Goal: Find specific page/section: Find specific page/section

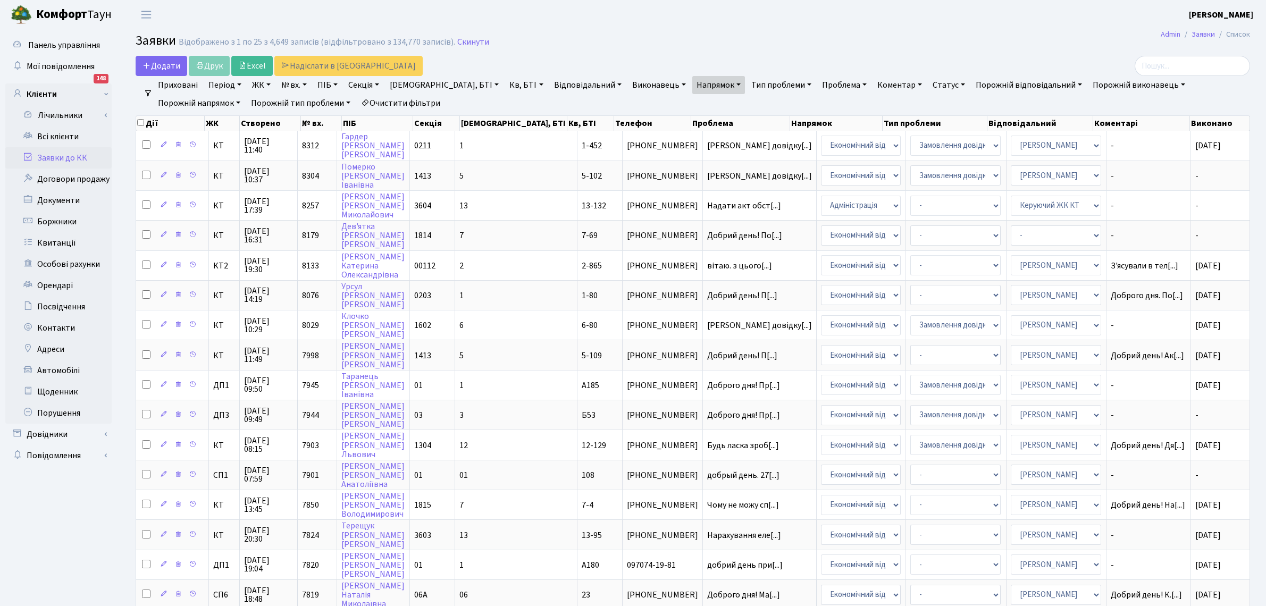
select select "5"
select select "110"
select select "25"
click at [55, 134] on link "Всі клієнти" at bounding box center [58, 136] width 106 height 21
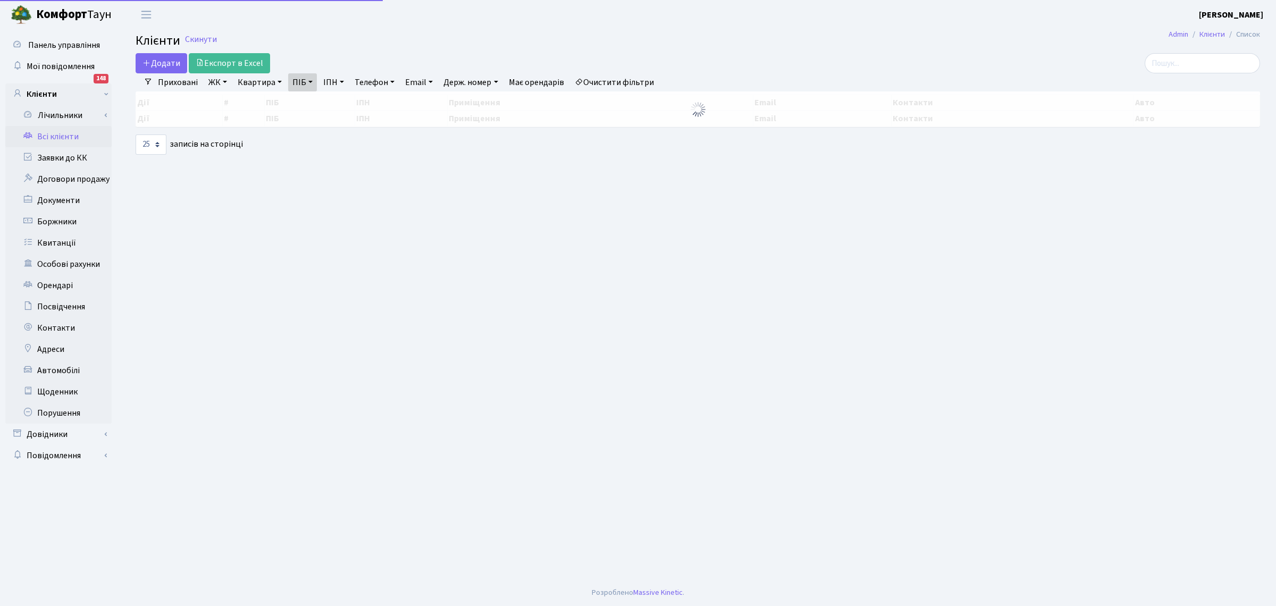
select select "25"
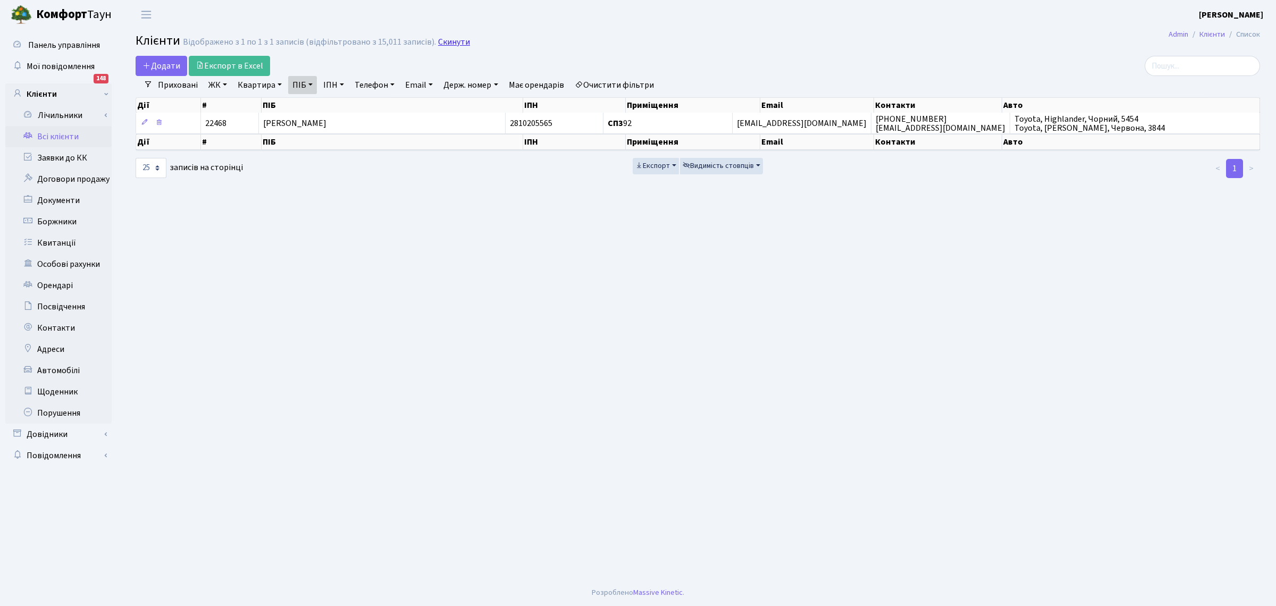
click at [445, 44] on link "Скинути" at bounding box center [454, 42] width 32 height 10
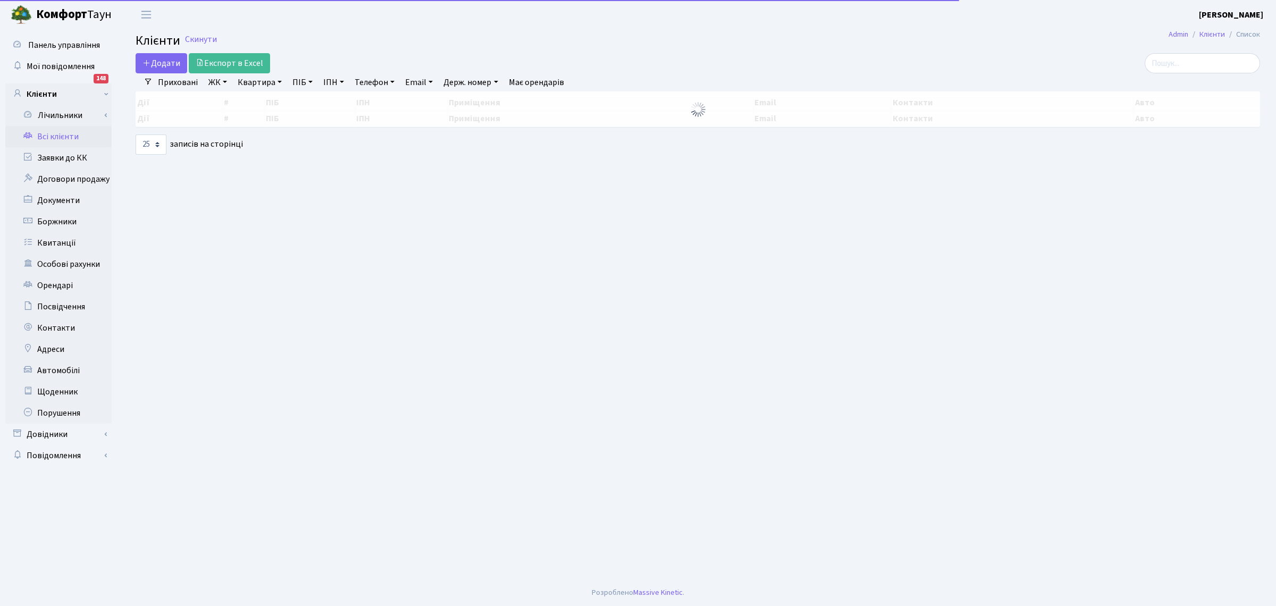
select select "25"
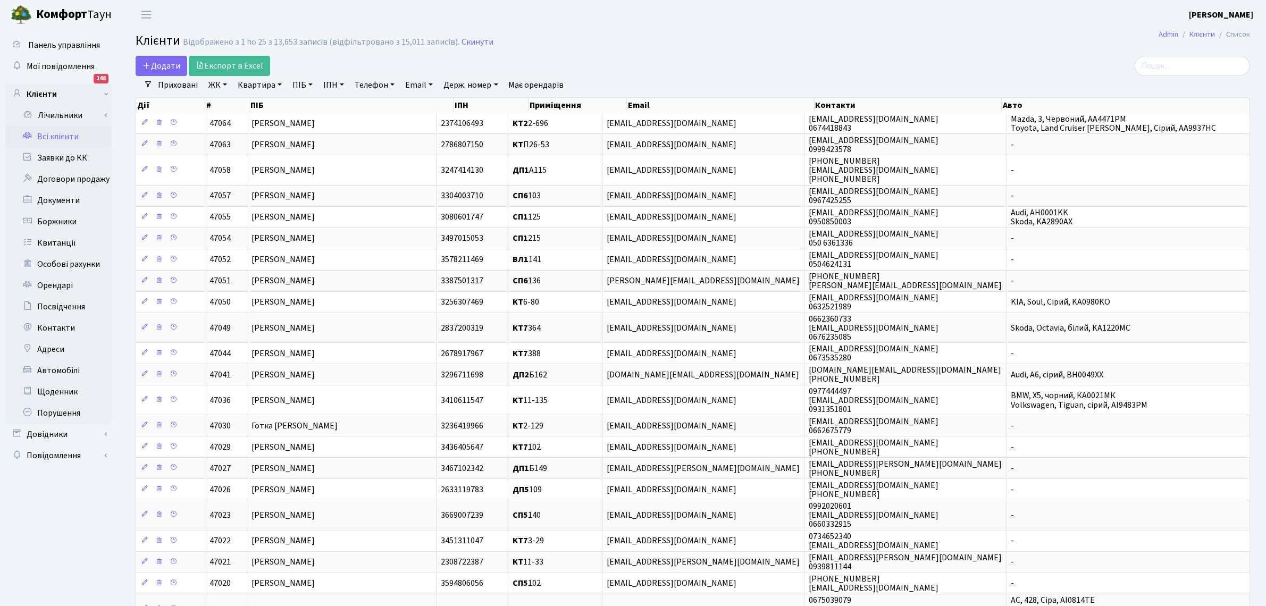
click at [251, 82] on link "Квартира" at bounding box center [259, 85] width 53 height 18
click at [250, 82] on link "Квартира" at bounding box center [259, 85] width 53 height 18
click at [251, 111] on input "text" at bounding box center [265, 106] width 62 height 20
type input "102"
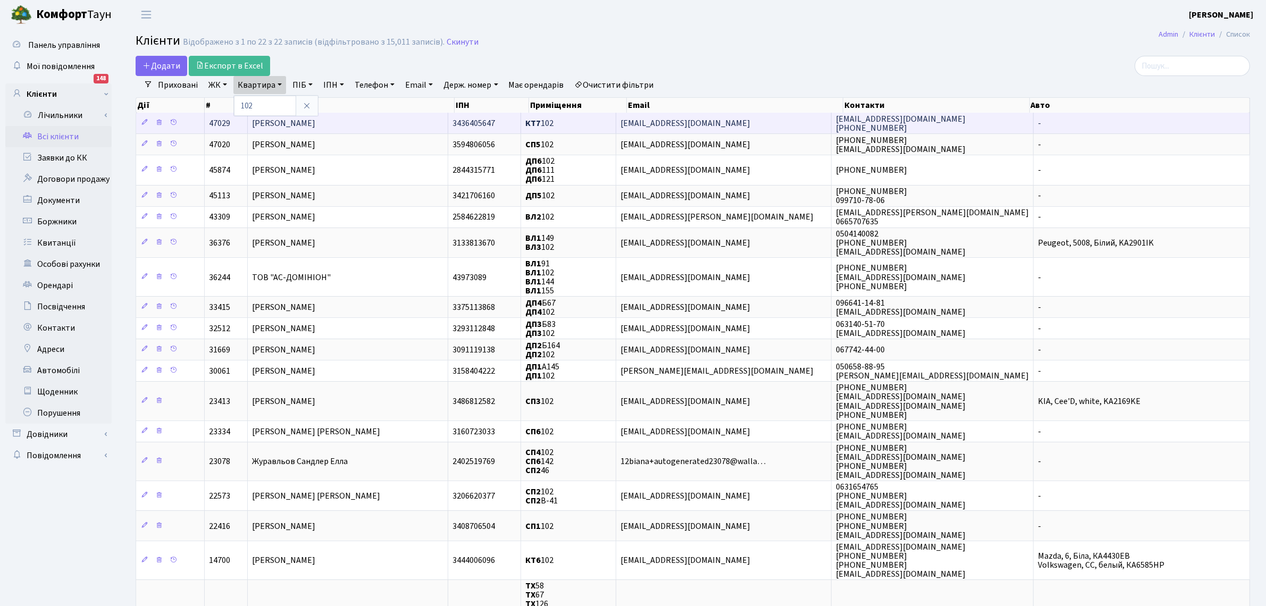
click at [315, 128] on span "Омельченко Юлія Ростиславівна" at bounding box center [283, 123] width 63 height 12
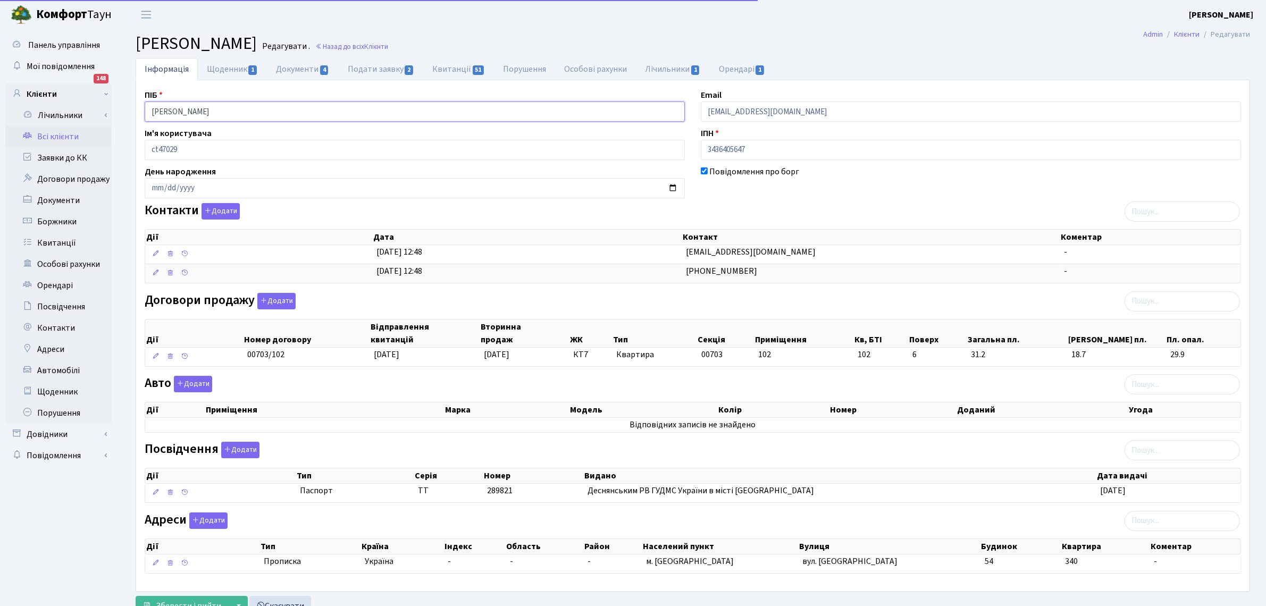
drag, startPoint x: 289, startPoint y: 111, endPoint x: 121, endPoint y: 88, distance: 168.9
click at [121, 88] on div "Інформація Щоденник 1 Документи 4 Подати заявку 2 Квитанції 51 Порушення Особов…" at bounding box center [693, 340] width 1146 height 564
click at [317, 113] on input "[PERSON_NAME]" at bounding box center [415, 112] width 540 height 20
drag, startPoint x: 314, startPoint y: 118, endPoint x: 65, endPoint y: 96, distance: 249.8
click at [65, 96] on div "Панель управління Мої повідомлення 148 Клієнти Лічильники" at bounding box center [633, 325] width 1266 height 592
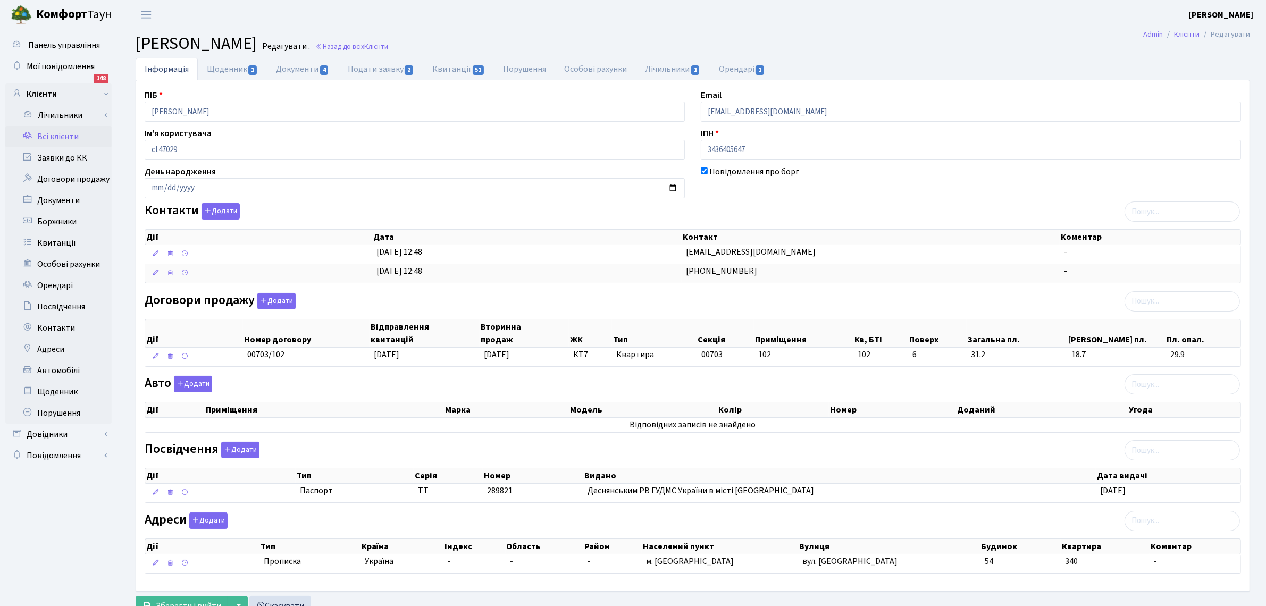
click at [68, 137] on link "Всі клієнти" at bounding box center [58, 136] width 106 height 21
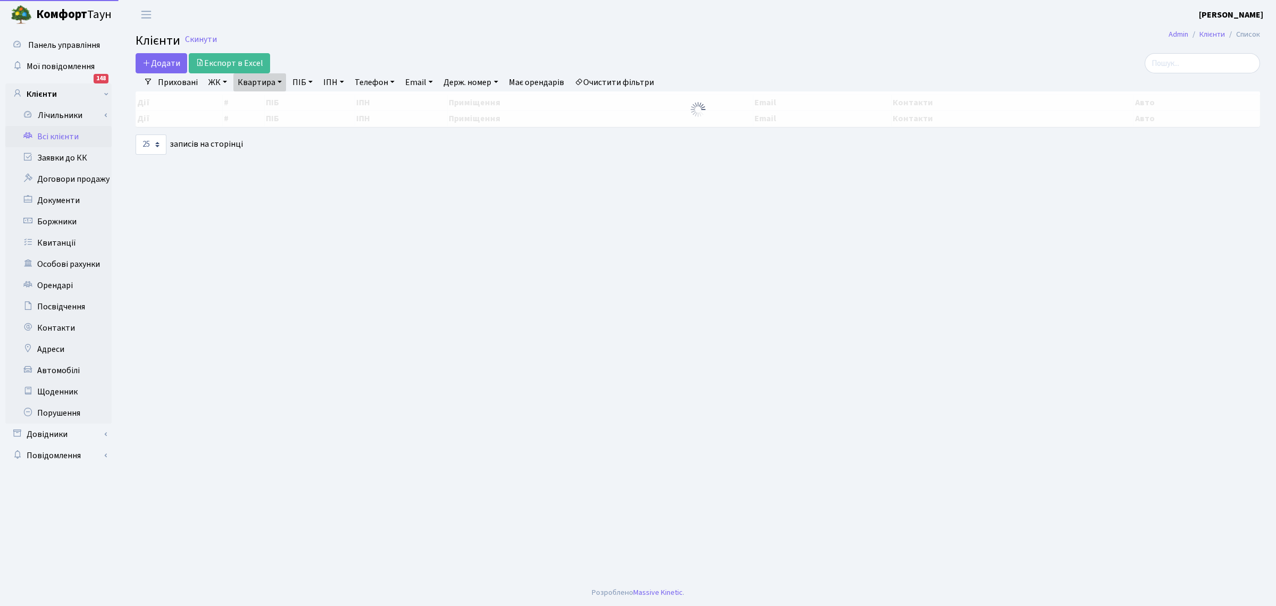
select select "25"
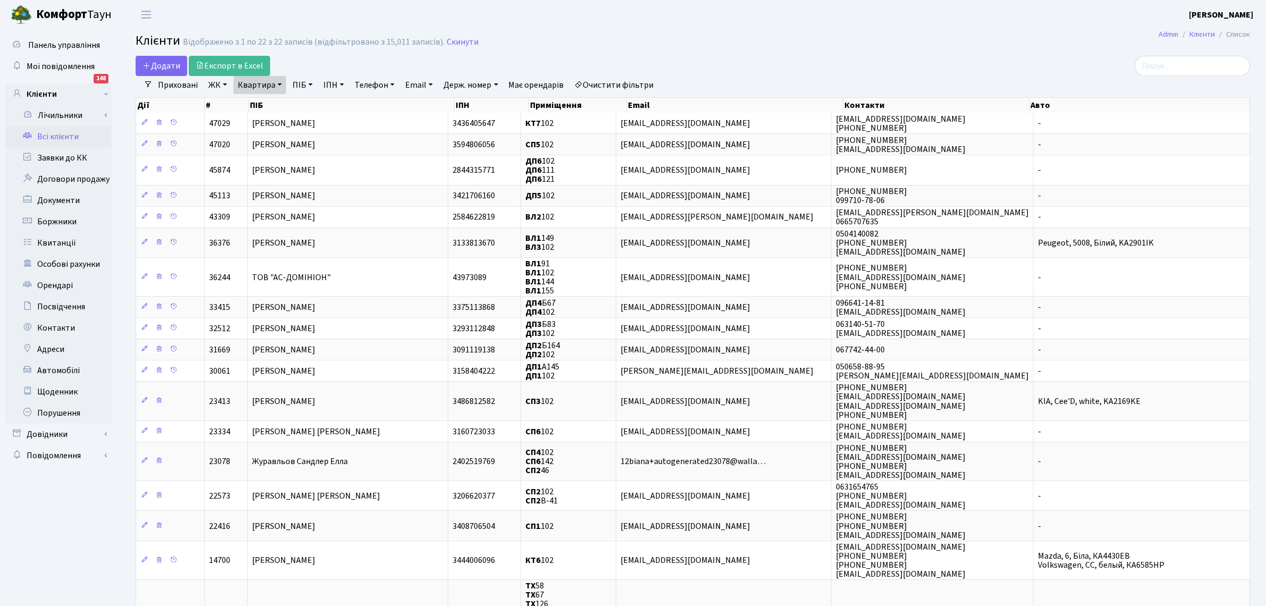
click at [255, 87] on link "Квартира" at bounding box center [259, 85] width 53 height 18
type input "2"
type input "233"
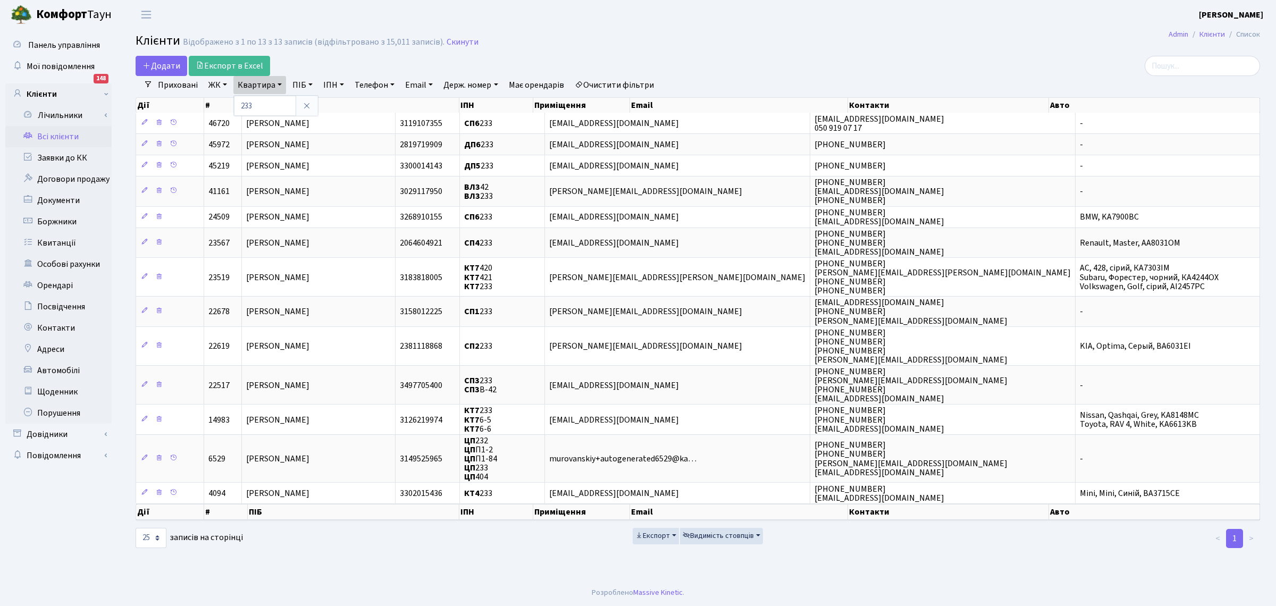
click at [341, 38] on div "Відображено з 1 по 13 з 13 записів (відфільтровано з 15,011 записів)." at bounding box center [314, 42] width 262 height 10
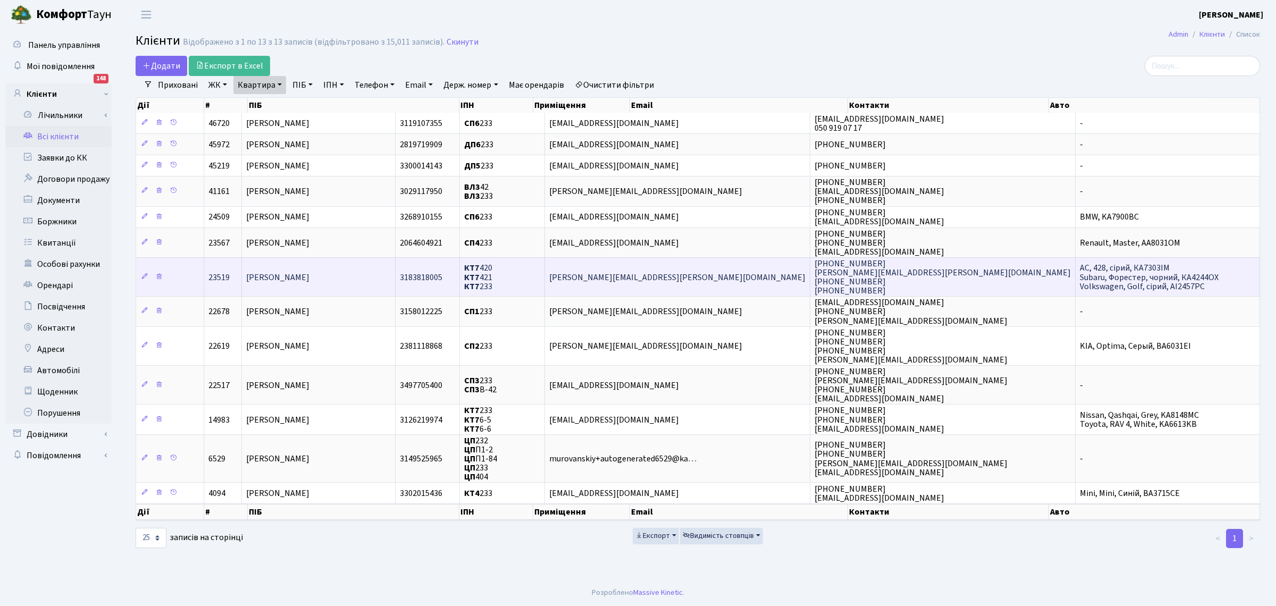
click at [492, 282] on span "КТ7 420 КТ7 421 КТ7 233" at bounding box center [478, 278] width 28 height 30
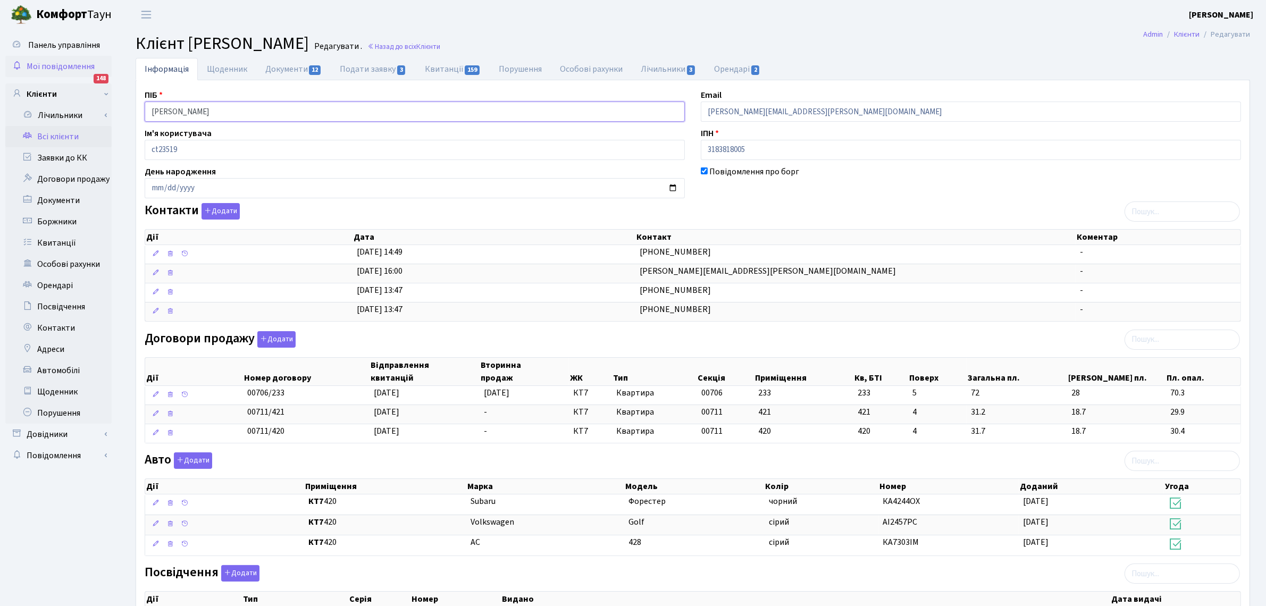
drag, startPoint x: 258, startPoint y: 114, endPoint x: 80, endPoint y: 62, distance: 186.2
click at [80, 62] on div "Панель управління Мої повідомлення 148 Клієнти Лічильники" at bounding box center [633, 387] width 1266 height 716
click at [41, 136] on link "Всі клієнти" at bounding box center [58, 136] width 106 height 21
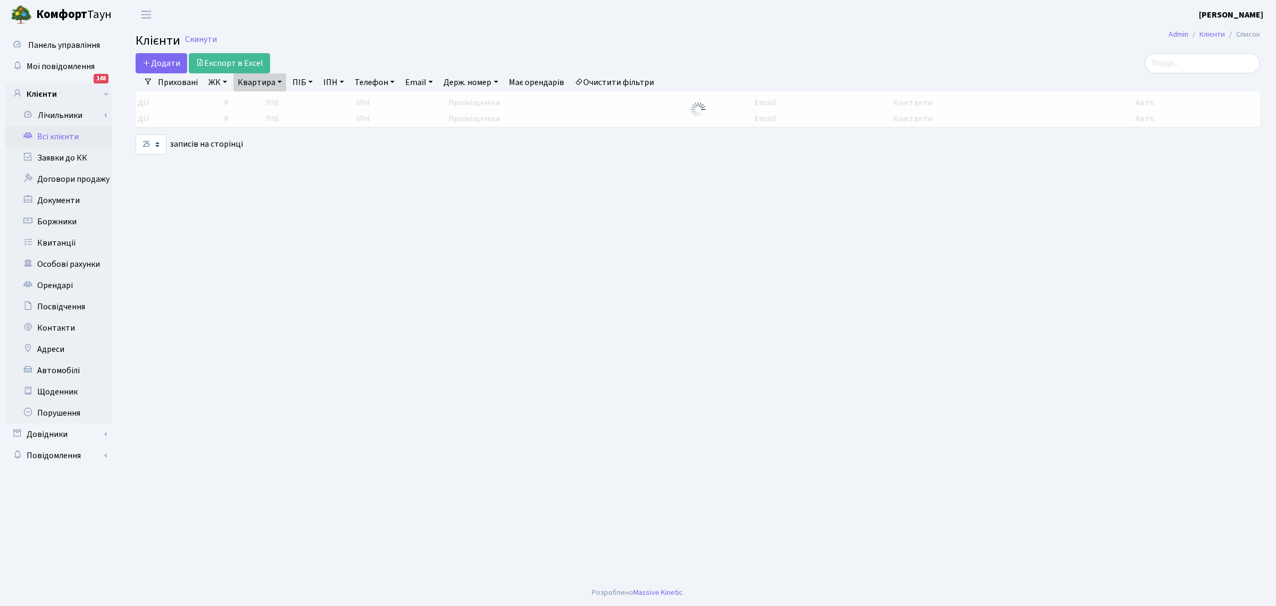
select select "25"
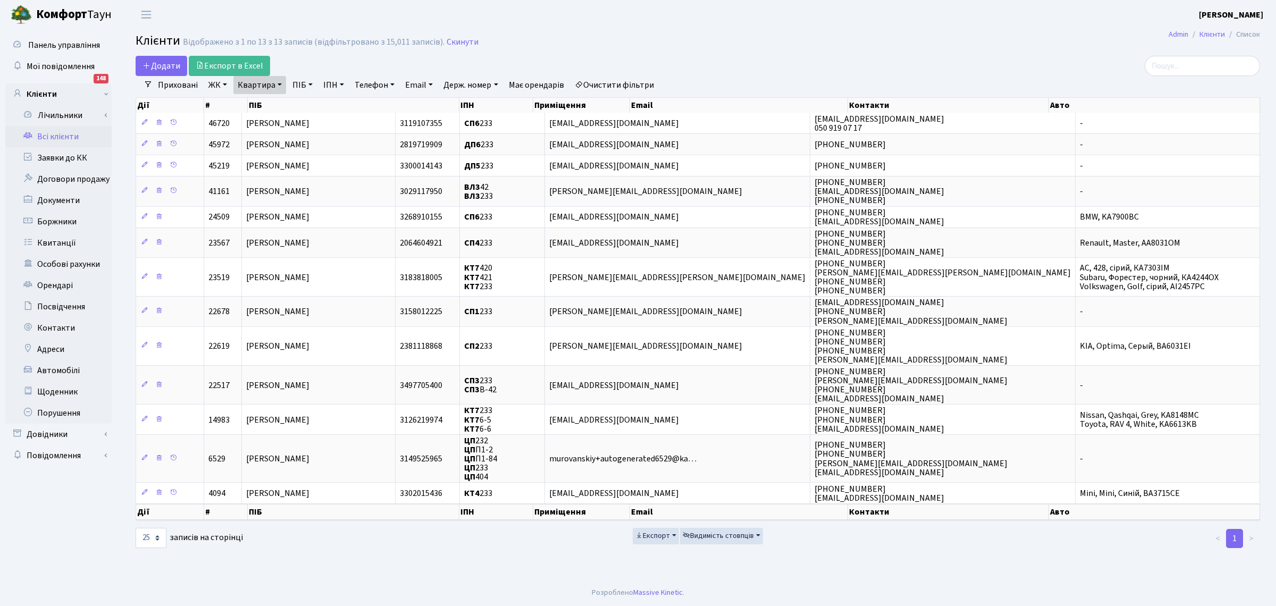
click at [48, 134] on link "Всі клієнти" at bounding box center [58, 136] width 106 height 21
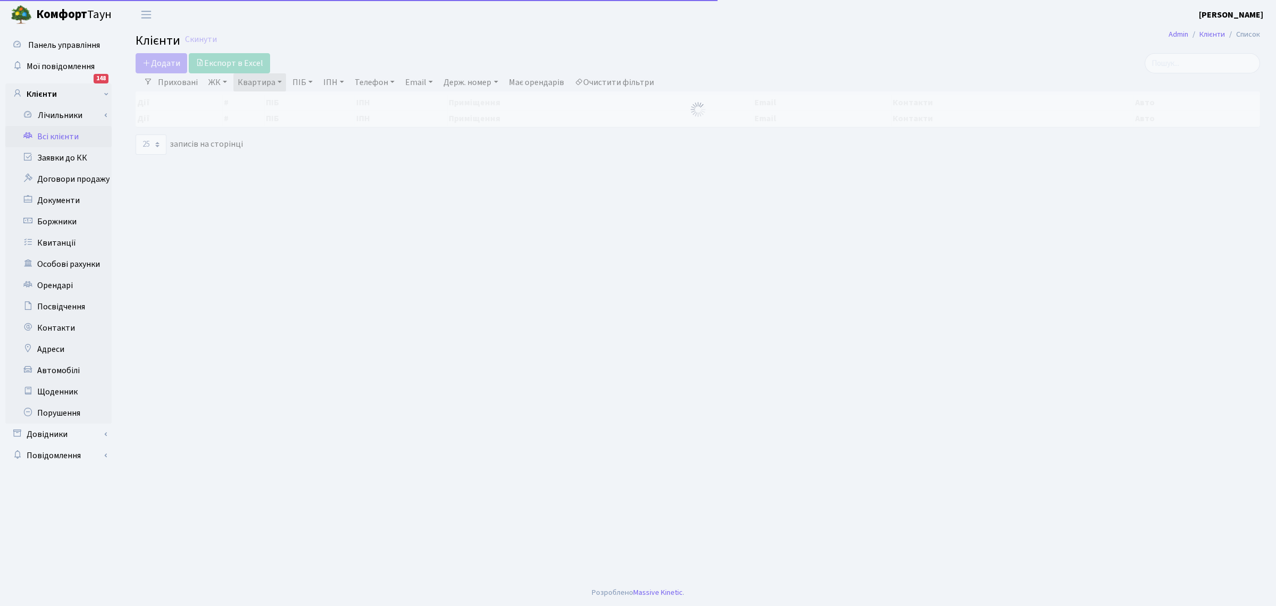
select select "25"
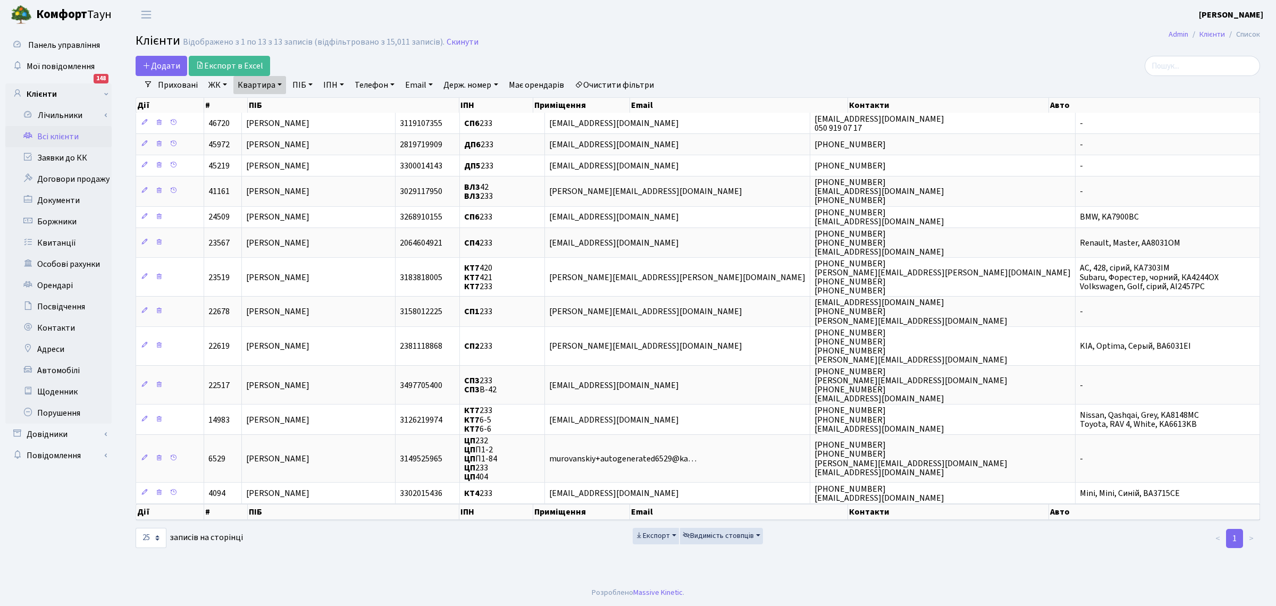
click at [682, 22] on header "[PERSON_NAME] [PERSON_NAME] Мій обліковий запис Вийти" at bounding box center [638, 14] width 1276 height 29
